Goal: Task Accomplishment & Management: Complete application form

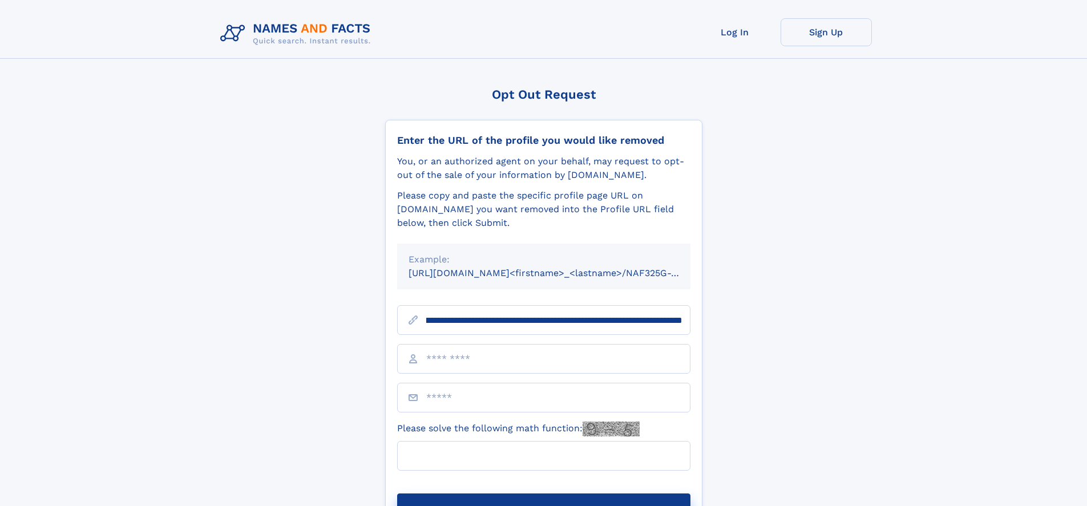
scroll to position [0, 139]
type input "**********"
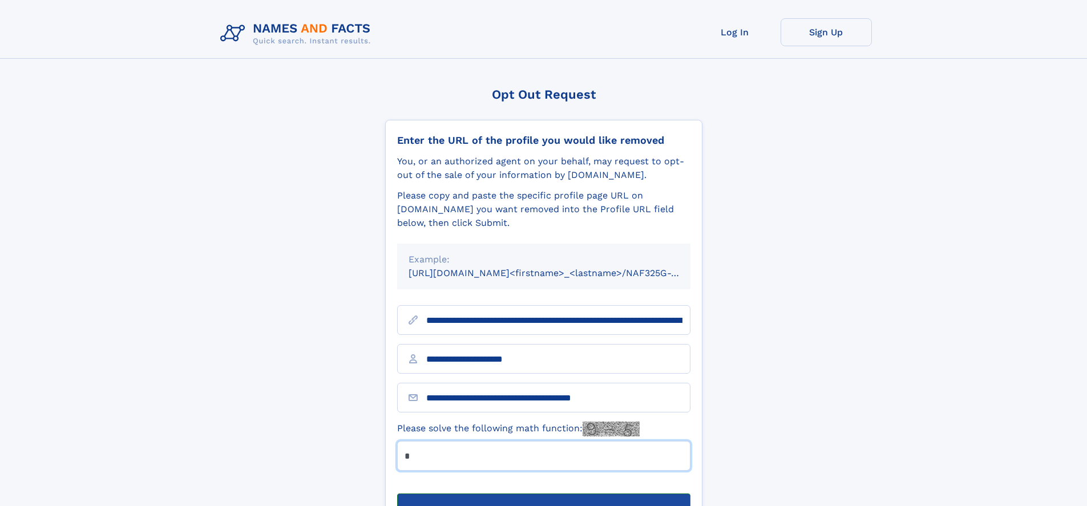
type input "*"
click at [543, 494] on button "Submit Opt Out Request" at bounding box center [543, 512] width 293 height 37
